Goal: Obtain resource: Download file/media

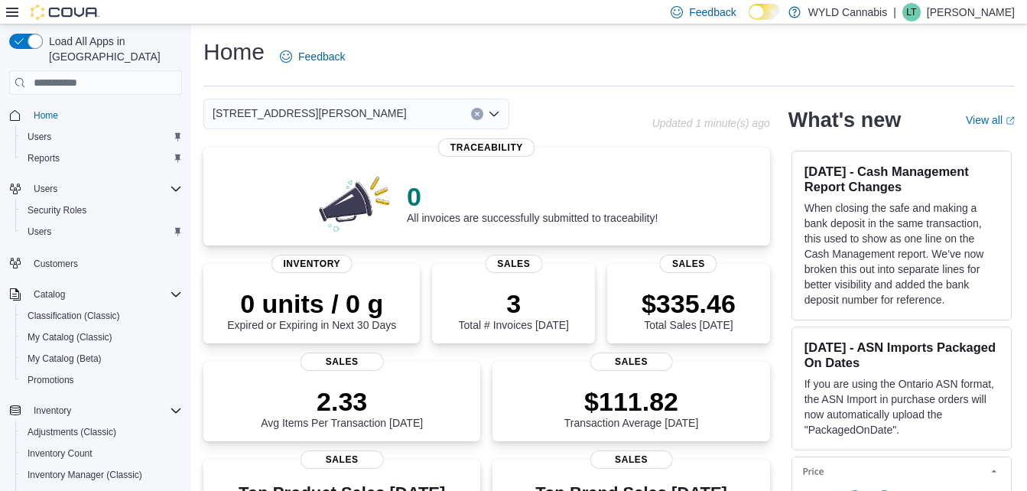
click at [401, 116] on div "[STREET_ADDRESS][PERSON_NAME]" at bounding box center [356, 114] width 306 height 31
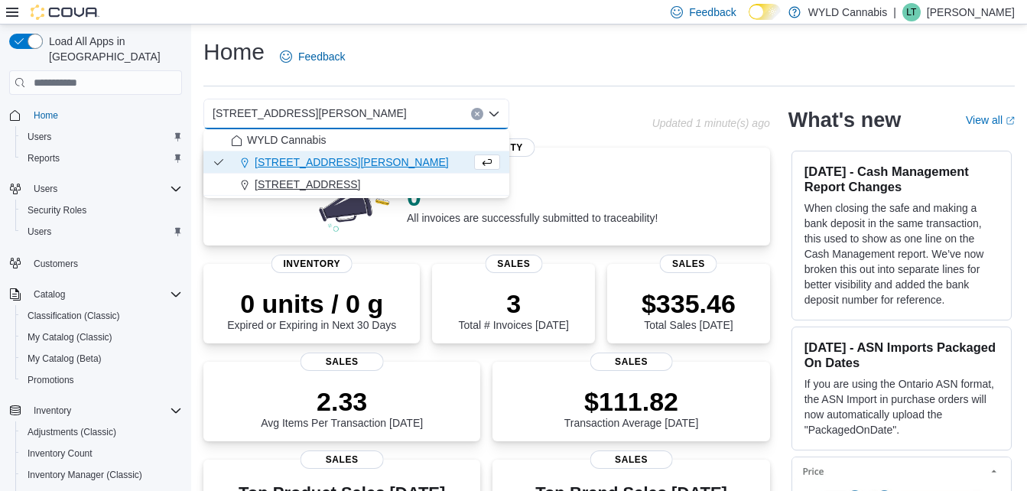
click at [326, 178] on span "[STREET_ADDRESS]" at bounding box center [308, 184] width 106 height 15
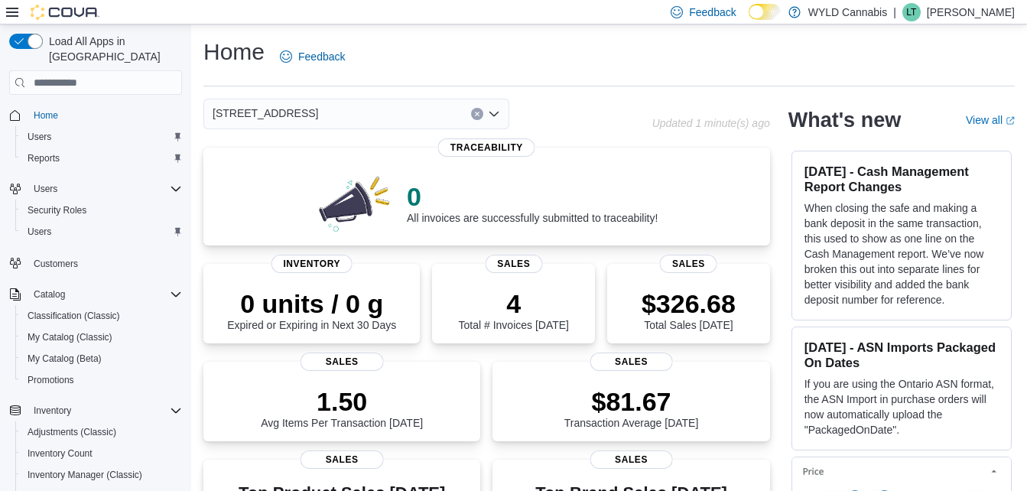
click at [462, 103] on div "[STREET_ADDRESS] Selected. [STREET_ADDRESS] Press Backspace to delete [STREET_A…" at bounding box center [356, 114] width 306 height 31
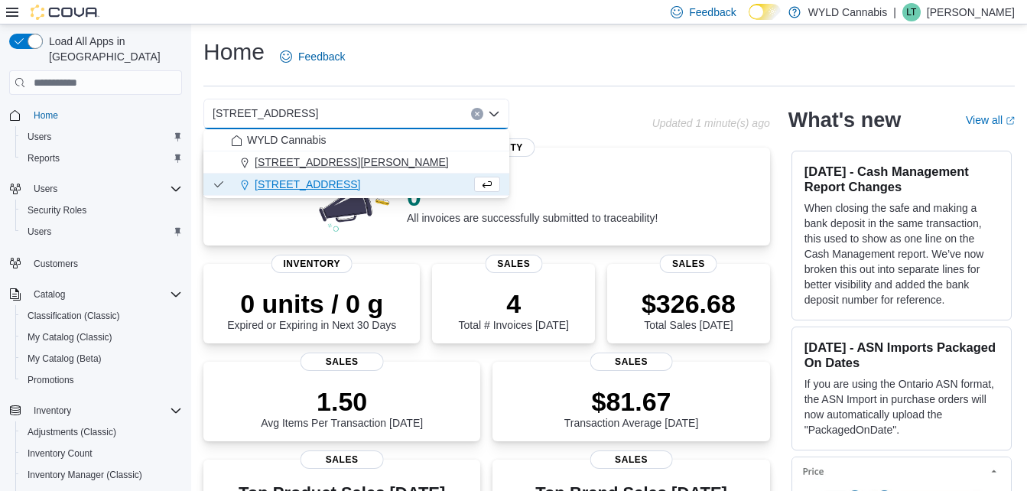
click at [420, 161] on div "[STREET_ADDRESS][PERSON_NAME]" at bounding box center [365, 161] width 269 height 15
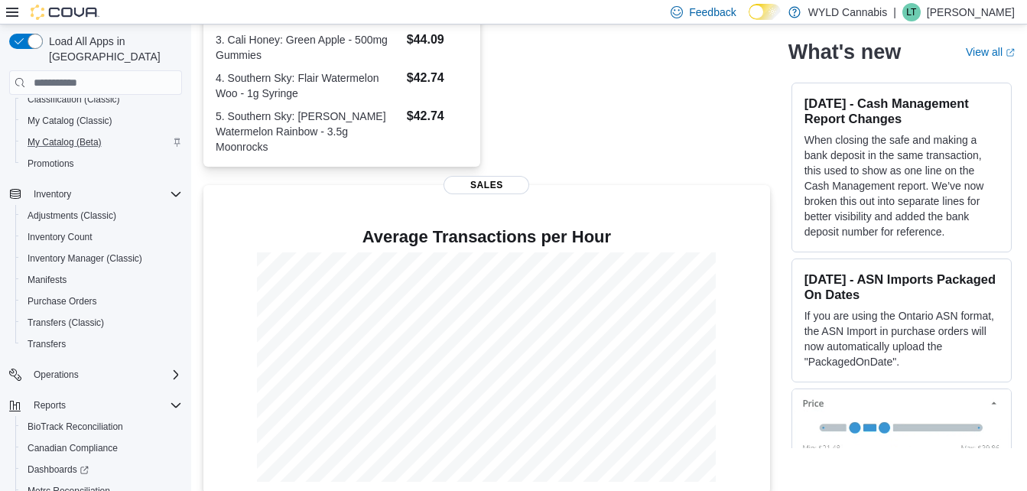
scroll to position [319, 0]
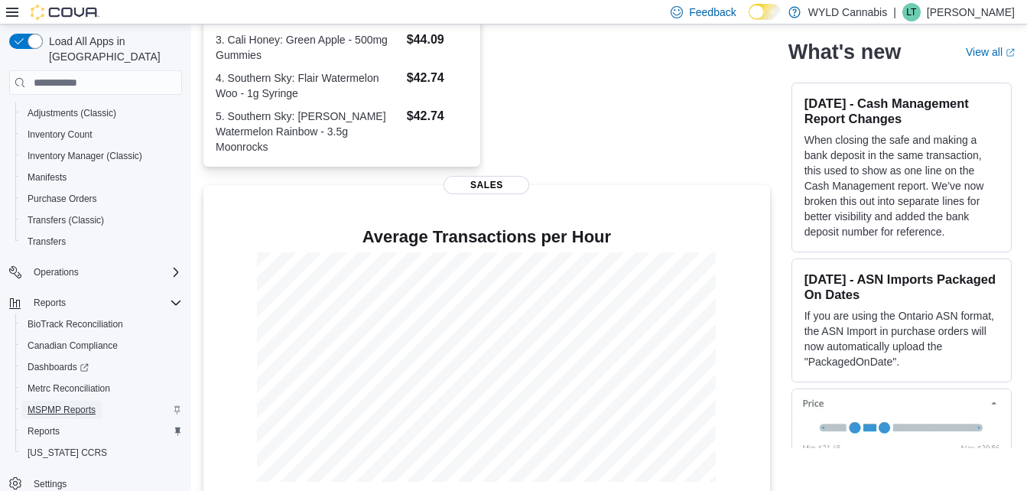
click at [79, 404] on span "MSPMP Reports" at bounding box center [62, 410] width 68 height 12
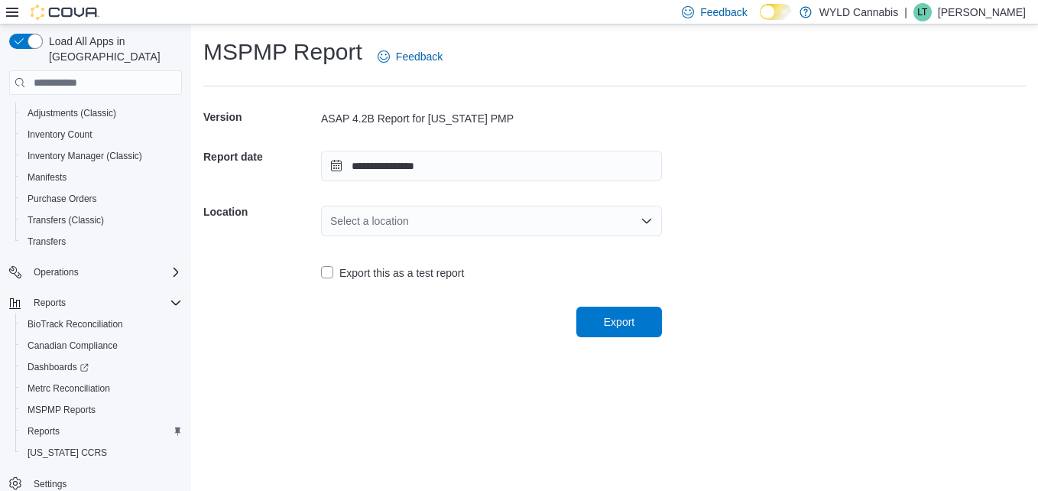
click at [390, 211] on div "Select a location" at bounding box center [491, 221] width 341 height 31
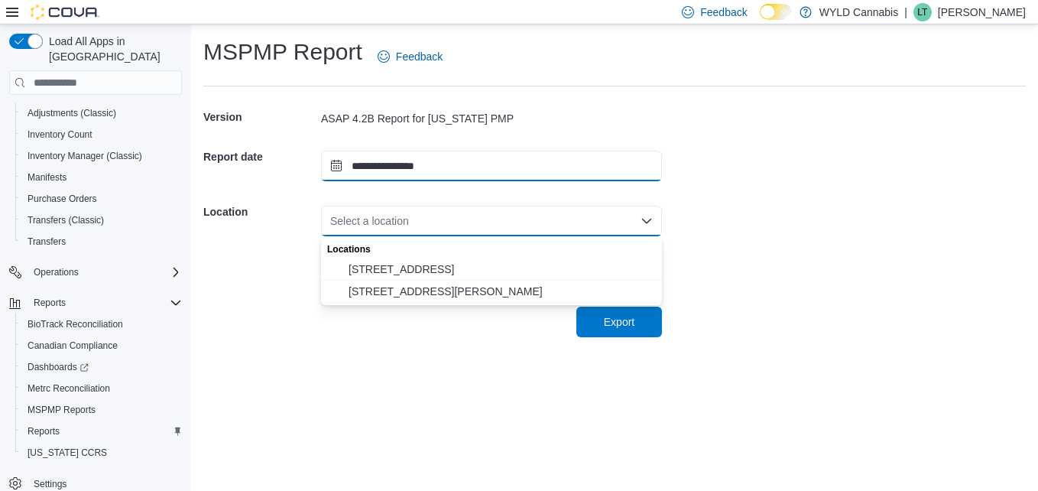
click at [417, 162] on input "**********" at bounding box center [491, 166] width 341 height 31
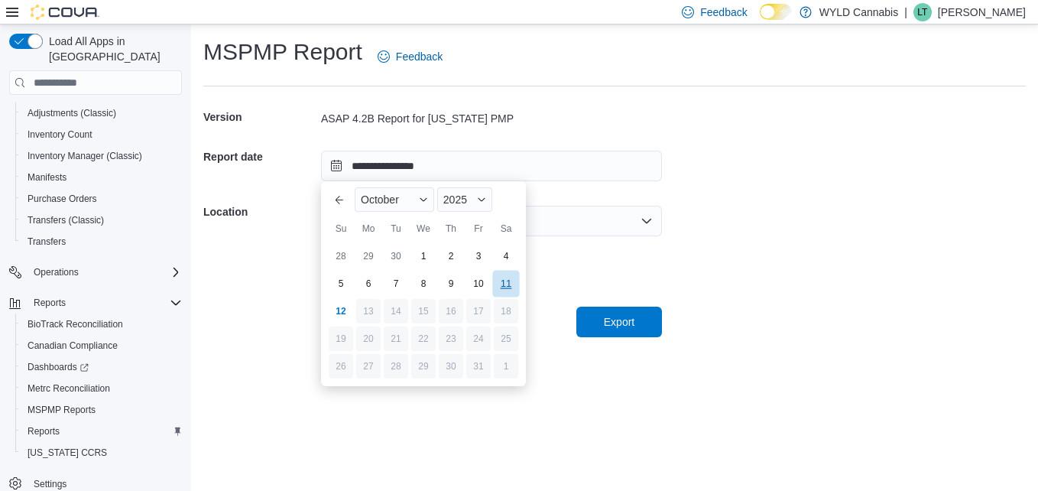
click at [511, 281] on div "11" at bounding box center [505, 283] width 27 height 27
type input "**********"
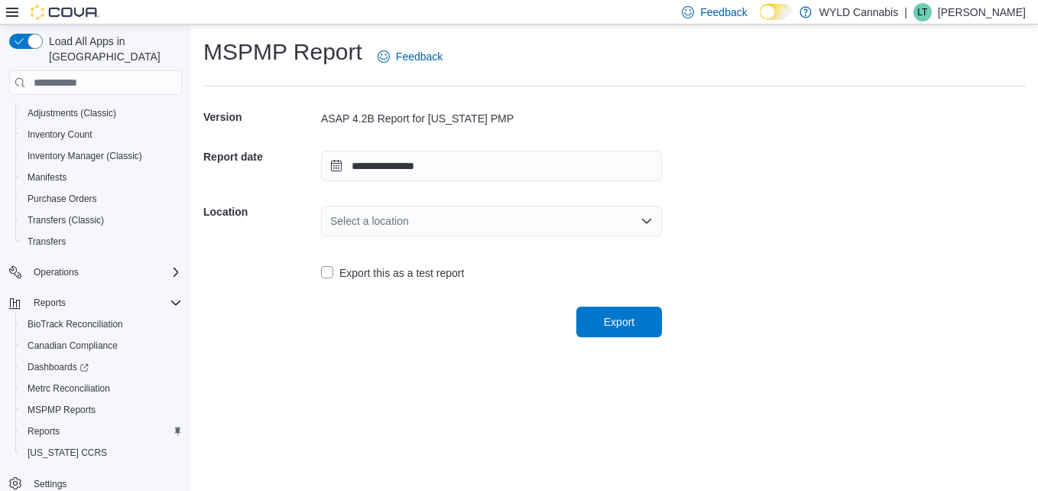
click at [396, 219] on div "Select a location" at bounding box center [491, 221] width 341 height 31
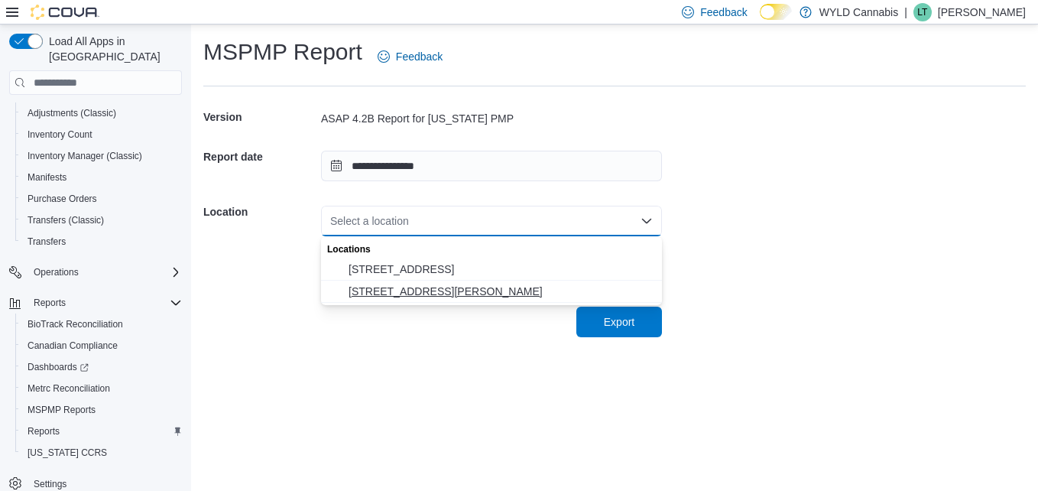
click at [392, 300] on button "[STREET_ADDRESS][PERSON_NAME]" at bounding box center [491, 292] width 341 height 22
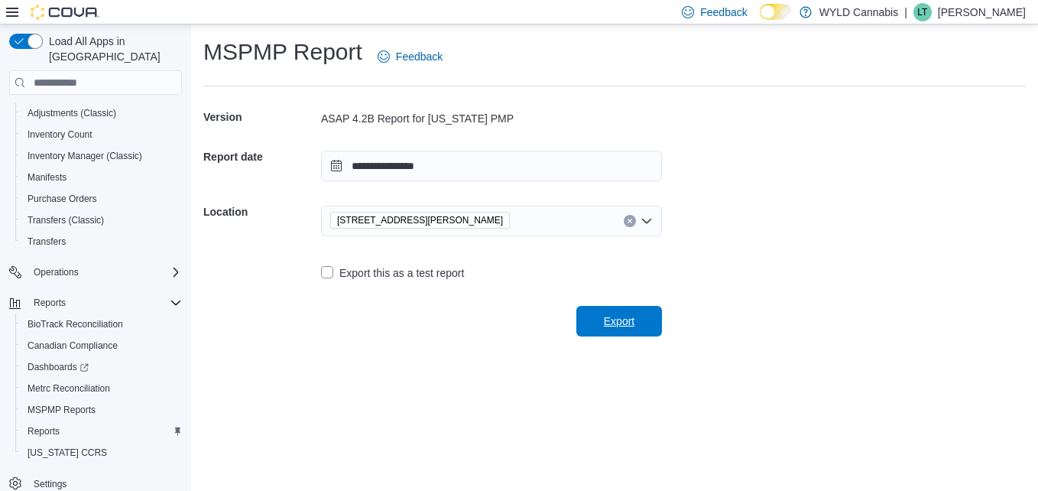
click at [622, 315] on span "Export" at bounding box center [619, 320] width 31 height 15
